Goal: Complete application form: Complete application form

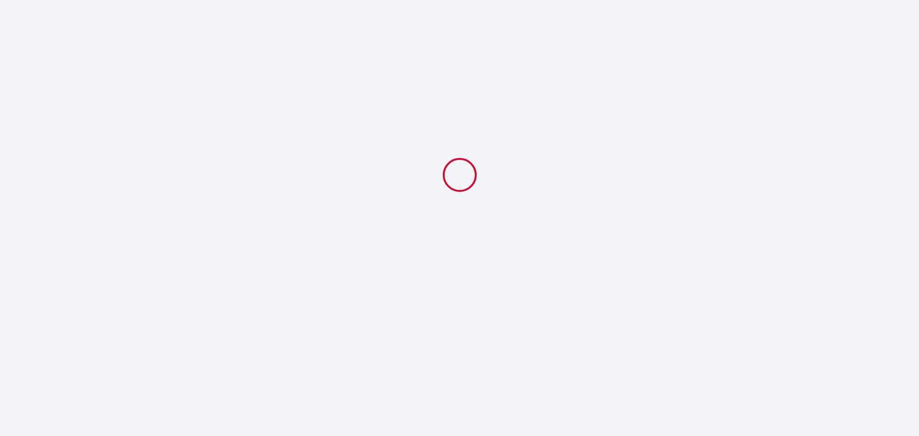
select select
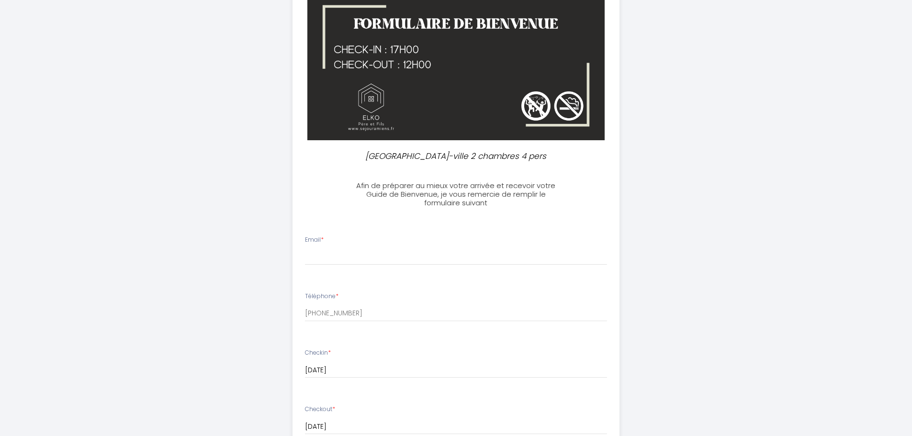
scroll to position [96, 0]
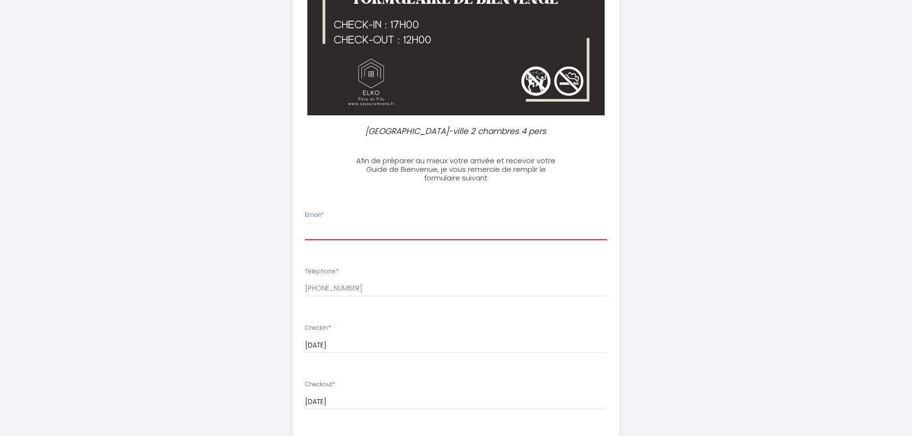
click at [328, 225] on input "Email *" at bounding box center [456, 231] width 302 height 17
type input "[EMAIL_ADDRESS][DOMAIN_NAME]"
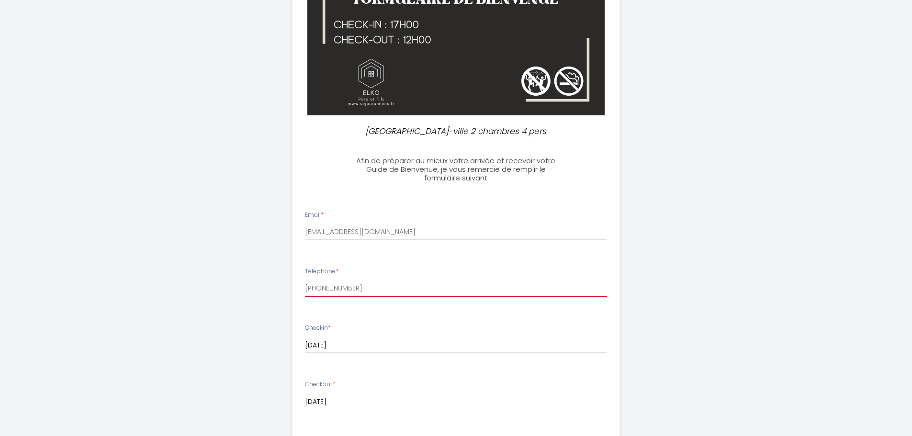
click at [396, 283] on input "[PHONE_NUMBER]" at bounding box center [456, 287] width 302 height 17
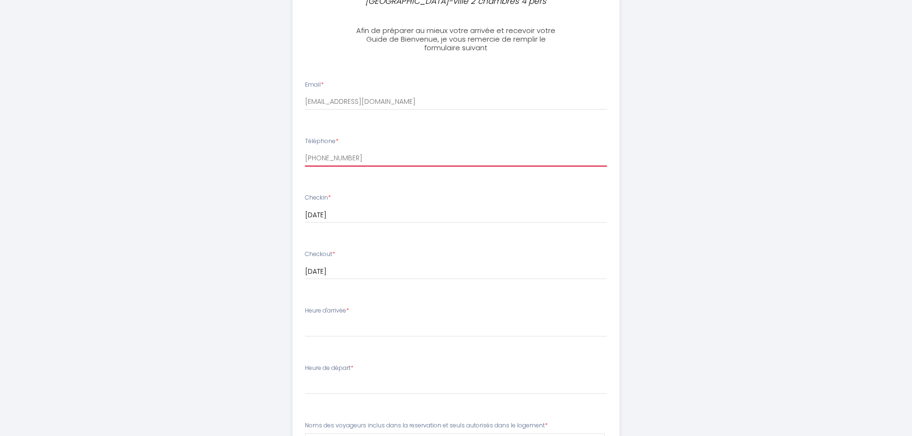
scroll to position [239, 0]
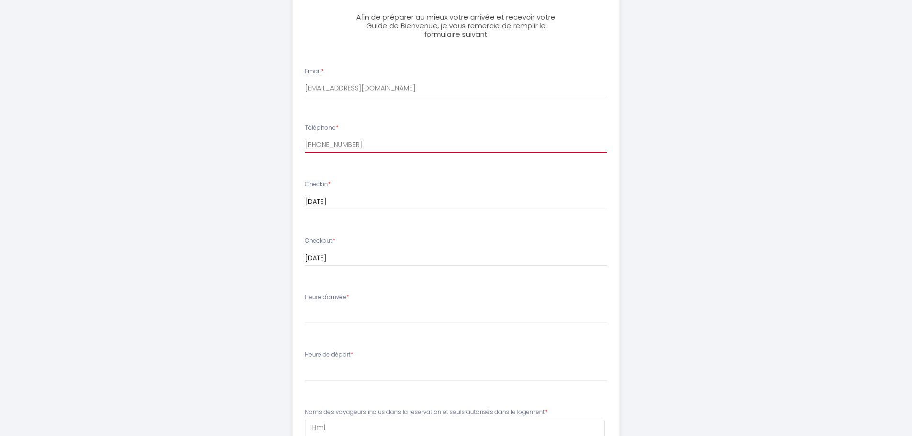
type input "[PHONE_NUMBER]"
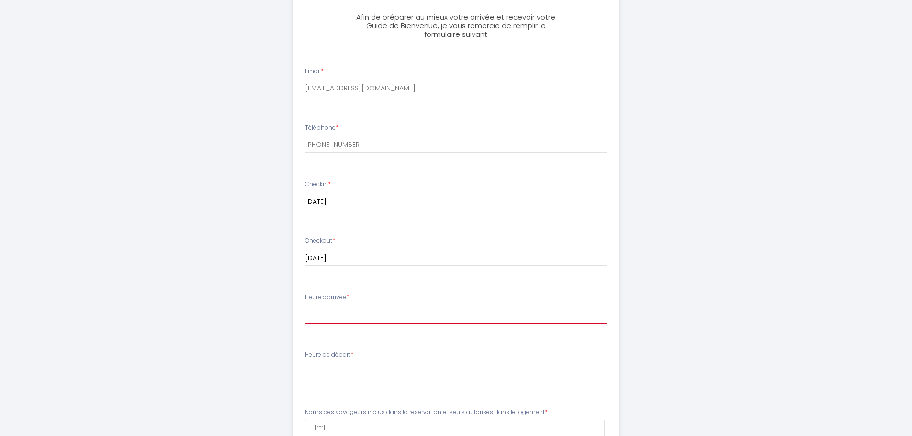
click at [326, 308] on select "17:00 17:30 18:00 18:30 19:00 19:30 20:00 20:30 21:00 21:30 22:00 22:30 23:00 2…" at bounding box center [456, 314] width 302 height 18
select select "17:00"
click at [305, 305] on select "17:00 17:30 18:00 18:30 19:00 19:30 20:00 20:30 21:00 21:30 22:00 22:30 23:00 2…" at bounding box center [456, 314] width 302 height 18
click at [368, 362] on div "Heure de départ * 00:00 00:30 01:00 01:30 02:00 02:30 03:00 03:30 04:00 04:30 0…" at bounding box center [456, 365] width 302 height 31
click at [331, 354] on label "Heure de départ *" at bounding box center [329, 354] width 48 height 9
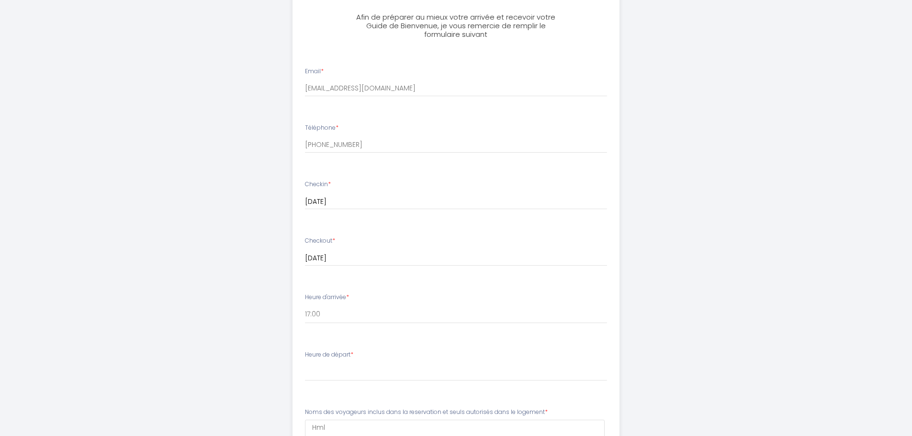
click at [359, 355] on div "Heure de départ * 00:00 00:30 01:00 01:30 02:00 02:30 03:00 03:30 04:00 04:30 0…" at bounding box center [456, 365] width 302 height 31
drag, startPoint x: 334, startPoint y: 361, endPoint x: 521, endPoint y: 287, distance: 200.4
click at [521, 287] on li "Heure d'arrivée * 17:00 17:30 18:00 18:30 19:00 19:30 20:00 20:30 21:00 21:30 2…" at bounding box center [456, 313] width 326 height 52
click at [331, 316] on select "17:00 17:30 18:00 18:30 19:00 19:30 20:00 20:30 21:00 21:30 22:00 22:30 23:00 2…" at bounding box center [456, 314] width 302 height 18
click at [337, 371] on select "00:00 00:30 01:00 01:30 02:00 02:30 03:00 03:30 04:00 04:30 05:00 05:30 06:00 0…" at bounding box center [456, 372] width 302 height 18
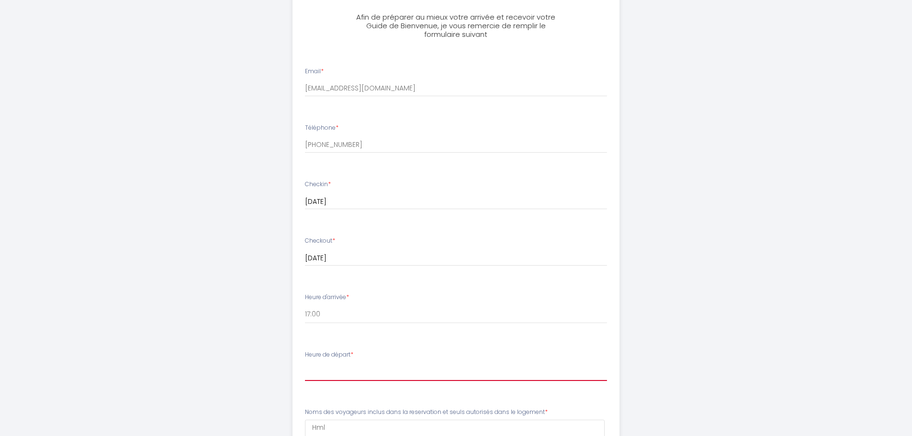
select select "09:30"
click at [305, 363] on select "00:00 00:30 01:00 01:30 02:00 02:30 03:00 03:30 04:00 04:30 05:00 05:30 06:00 0…" at bounding box center [456, 372] width 302 height 18
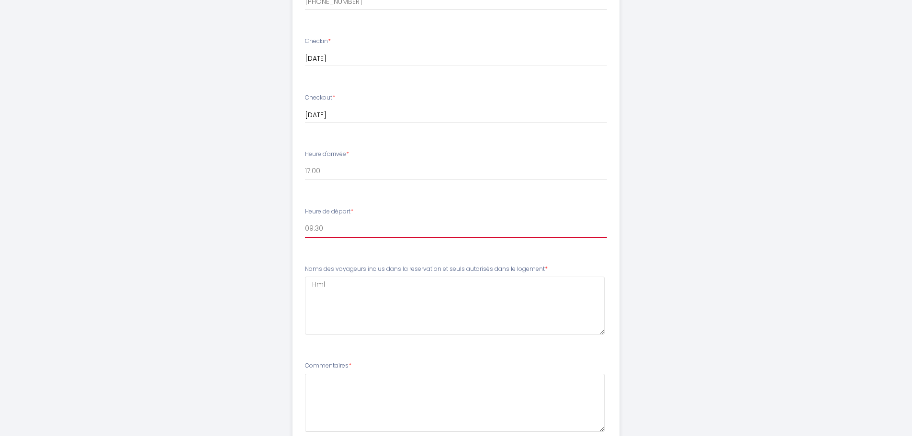
scroll to position [383, 0]
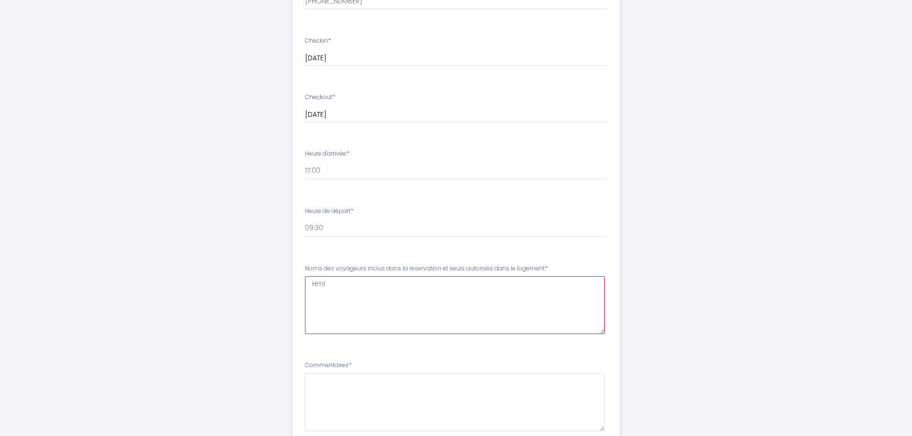
click at [345, 283] on logement6 "Hml" at bounding box center [455, 305] width 300 height 58
click at [345, 283] on logement6 "Hml [PERSON_NAME]" at bounding box center [455, 305] width 300 height 58
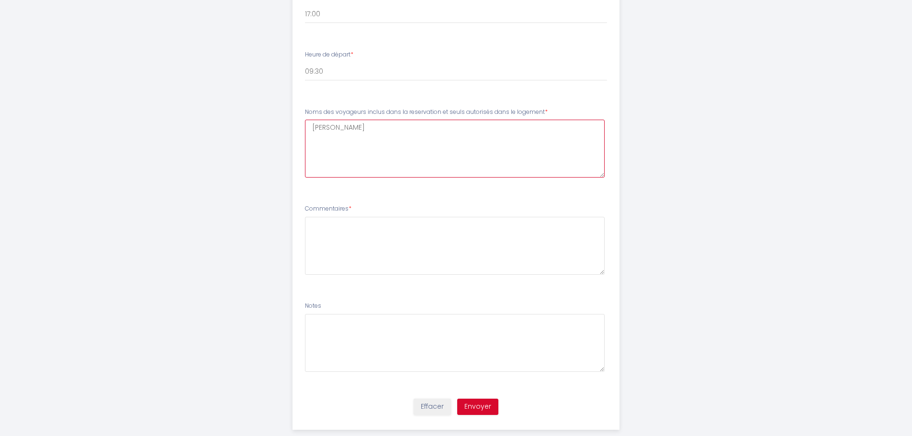
scroll to position [557, 0]
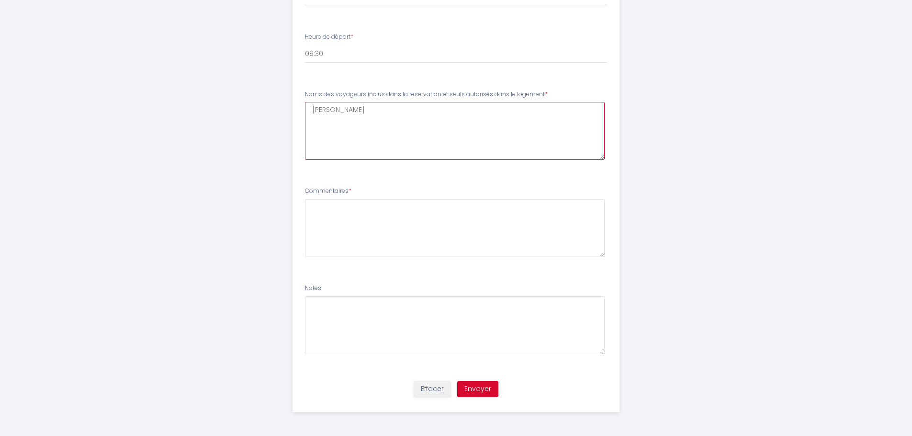
type logement6 "[PERSON_NAME]"
click at [479, 387] on button "Envoyer" at bounding box center [477, 389] width 41 height 16
click at [314, 210] on textarea at bounding box center [455, 228] width 300 height 58
type textarea "2 Personnes Avec chacun leur chambre svp Merci"
click at [474, 390] on button "Envoyer" at bounding box center [477, 389] width 41 height 16
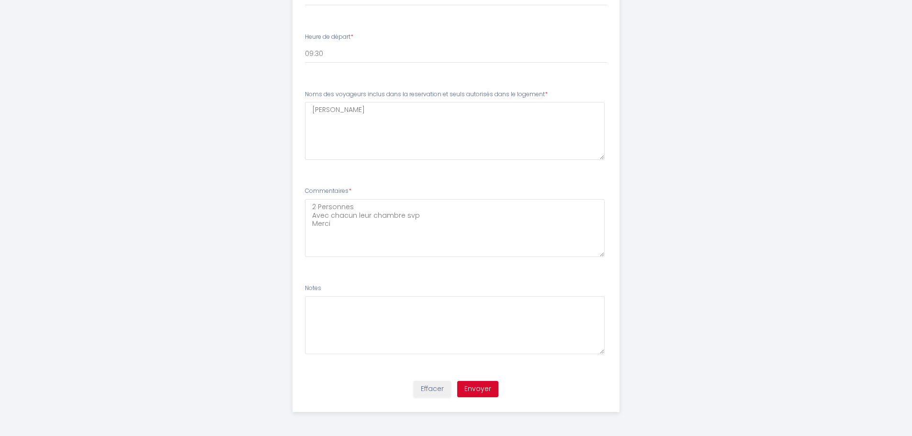
scroll to position [0, 0]
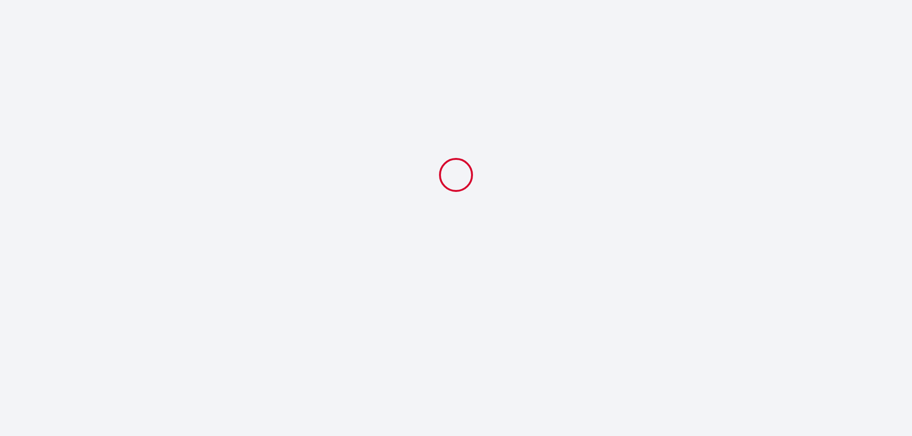
select select "09:30"
